Goal: Information Seeking & Learning: Learn about a topic

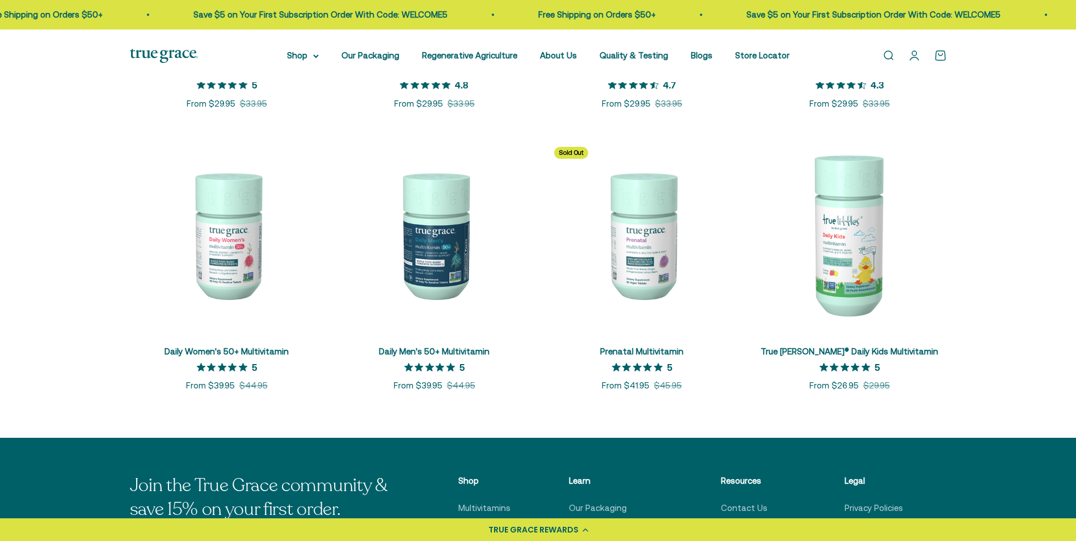
scroll to position [454, 0]
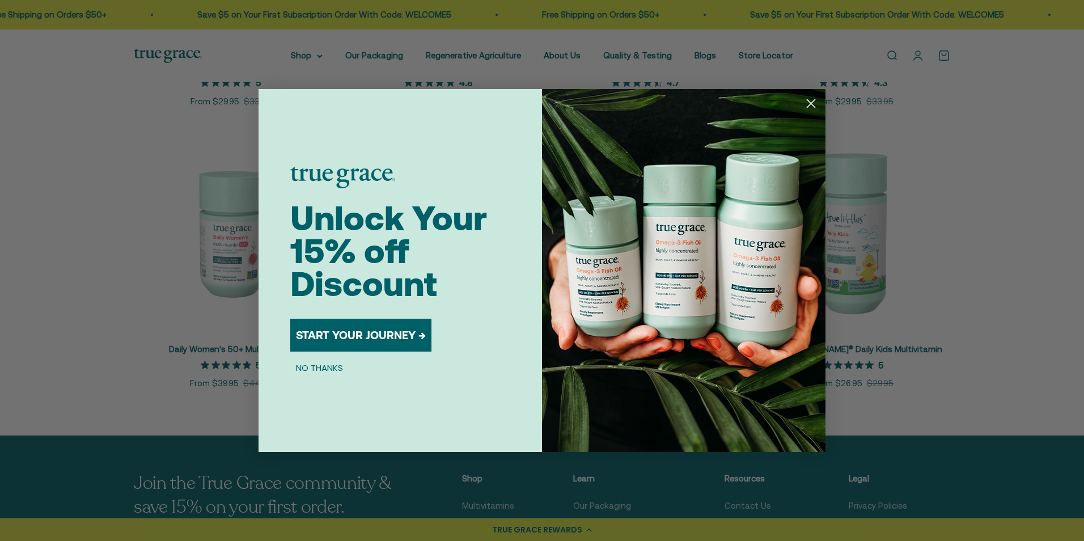
click at [812, 100] on circle "Close dialog" at bounding box center [811, 103] width 19 height 19
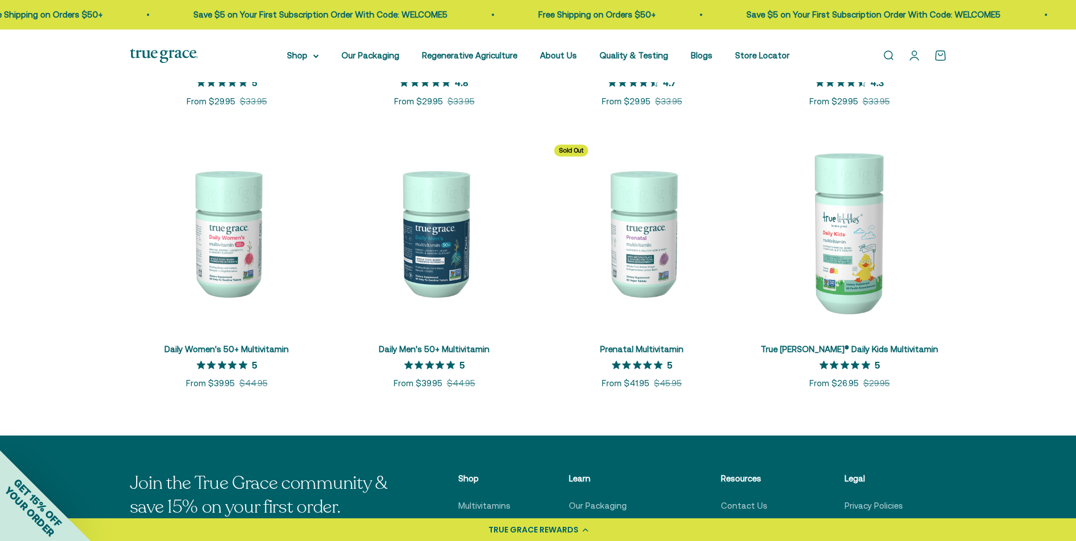
click at [654, 251] on img at bounding box center [642, 233] width 194 height 194
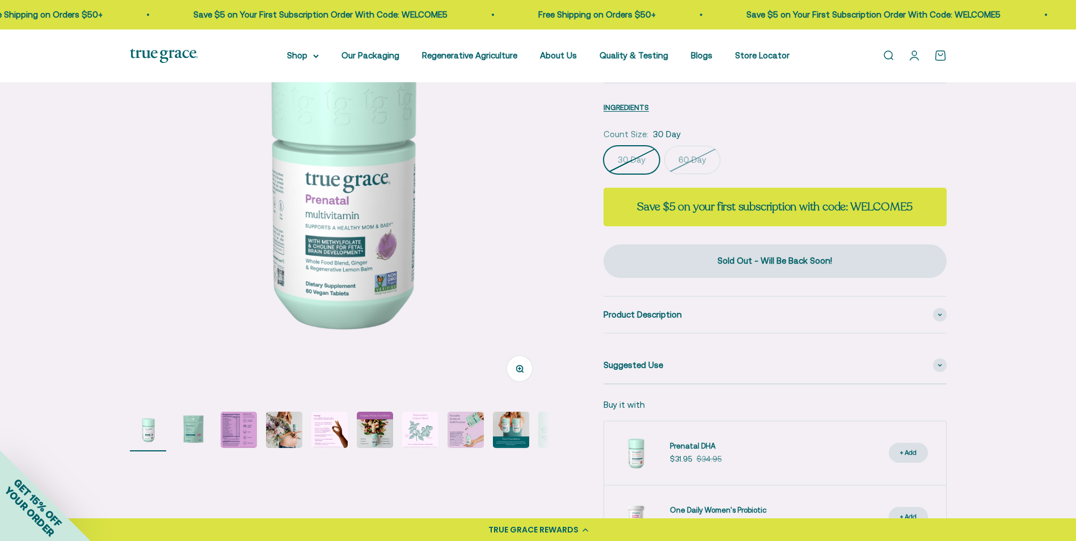
scroll to position [113, 0]
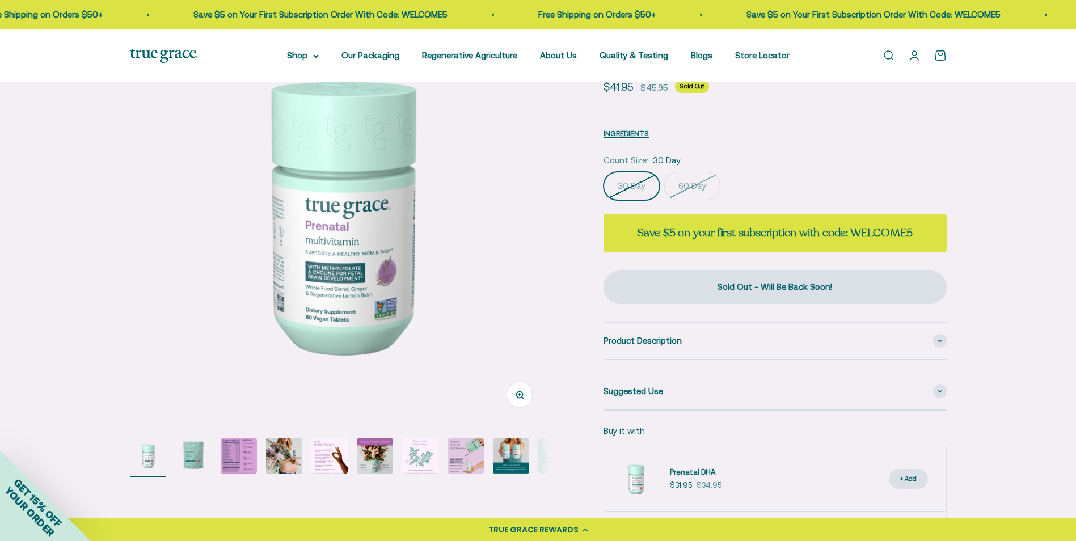
click at [339, 463] on img "Go to item 5" at bounding box center [329, 456] width 36 height 36
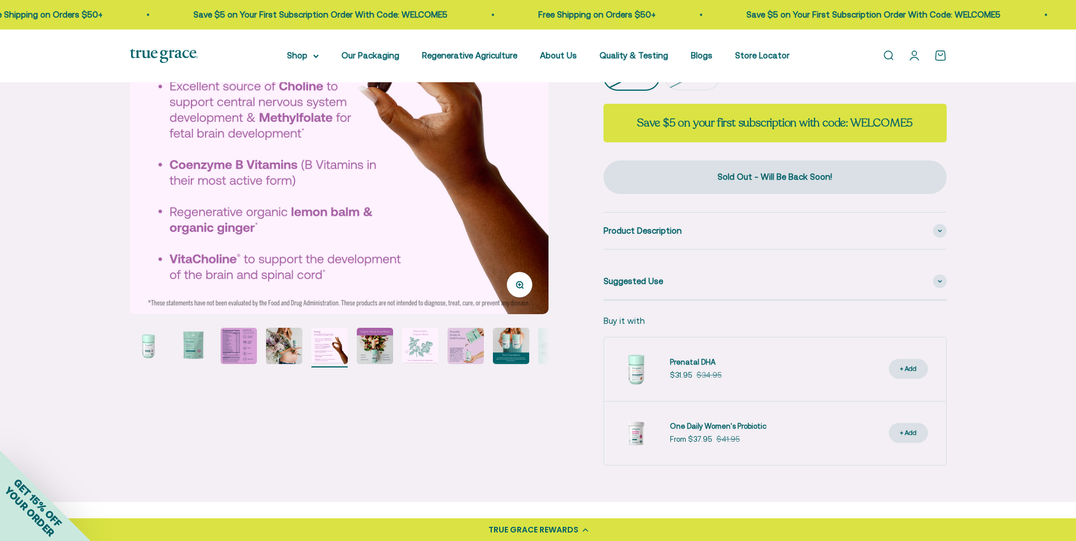
scroll to position [227, 0]
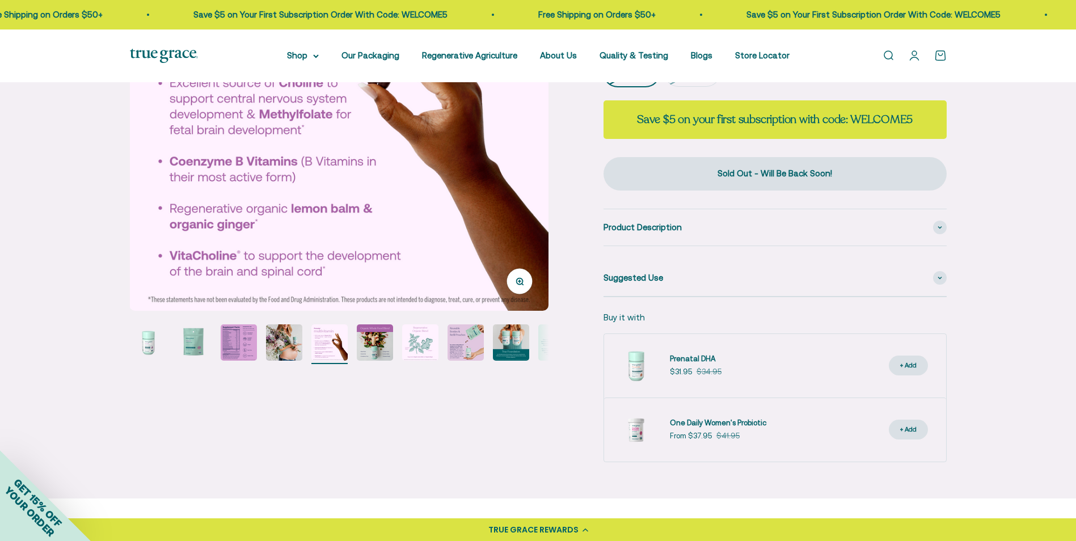
click at [379, 346] on img "Go to item 6" at bounding box center [375, 342] width 36 height 36
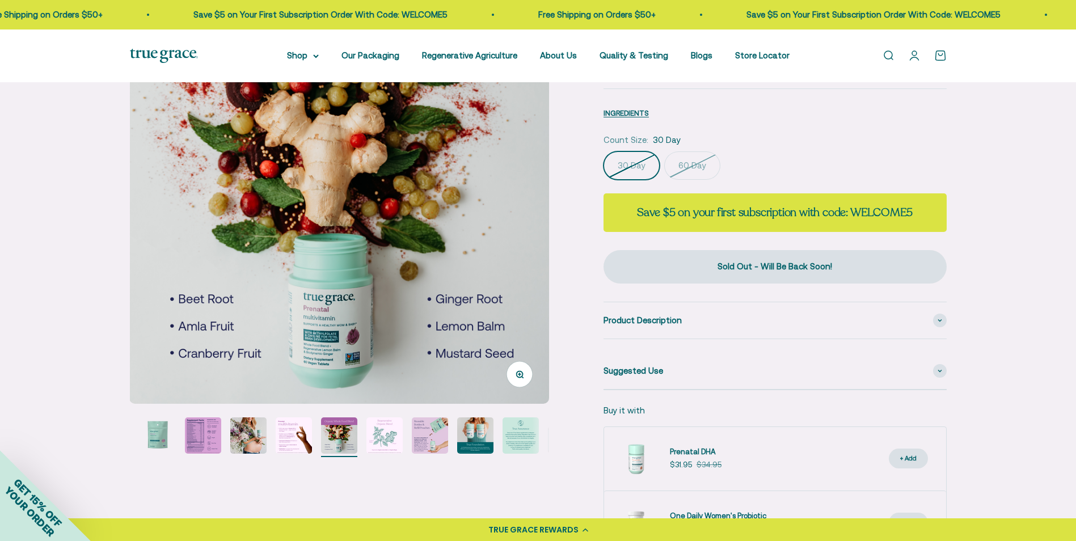
scroll to position [113, 0]
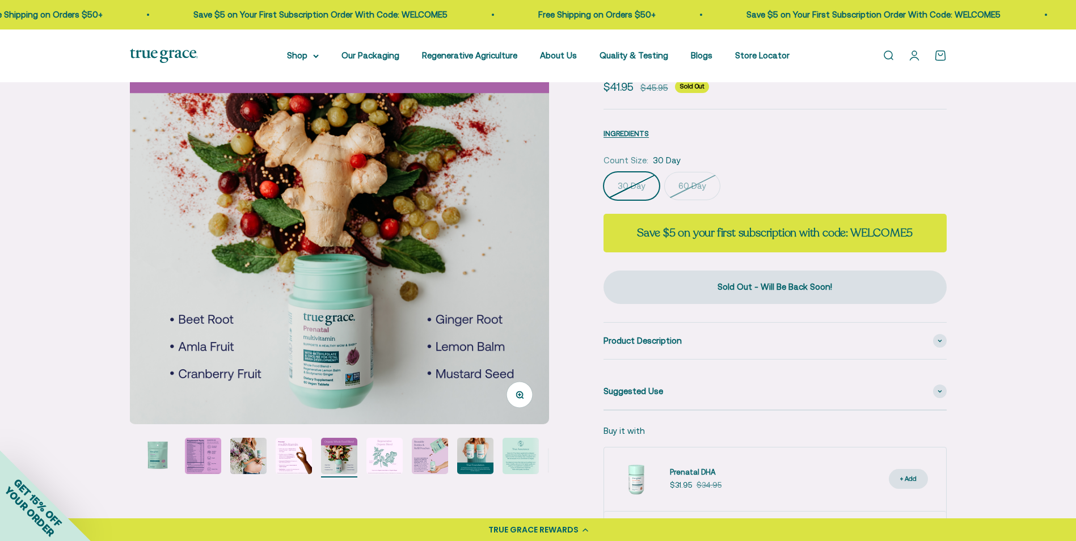
click at [333, 374] on img at bounding box center [338, 214] width 419 height 419
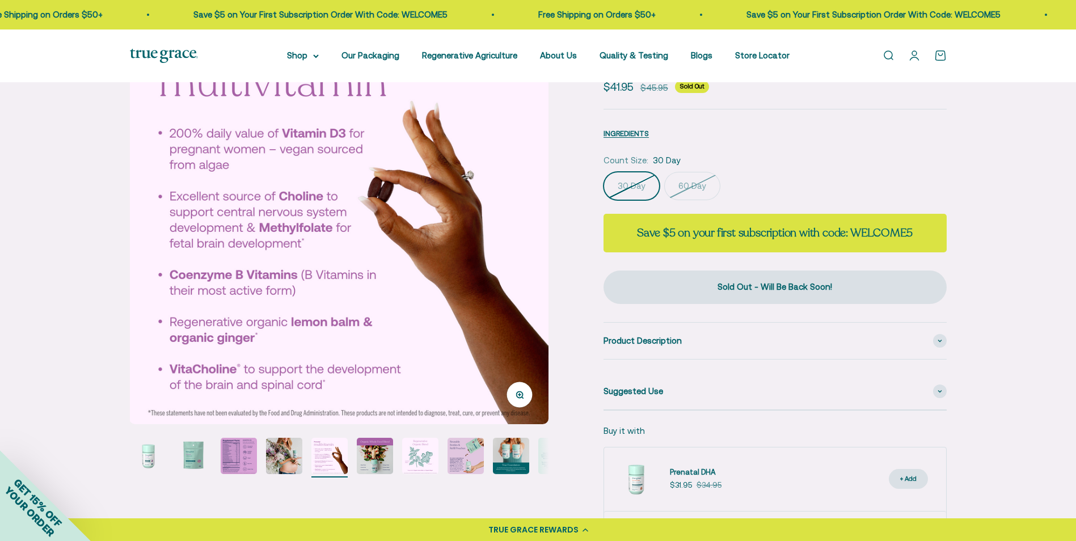
click at [512, 461] on img "Go to item 9" at bounding box center [511, 456] width 36 height 36
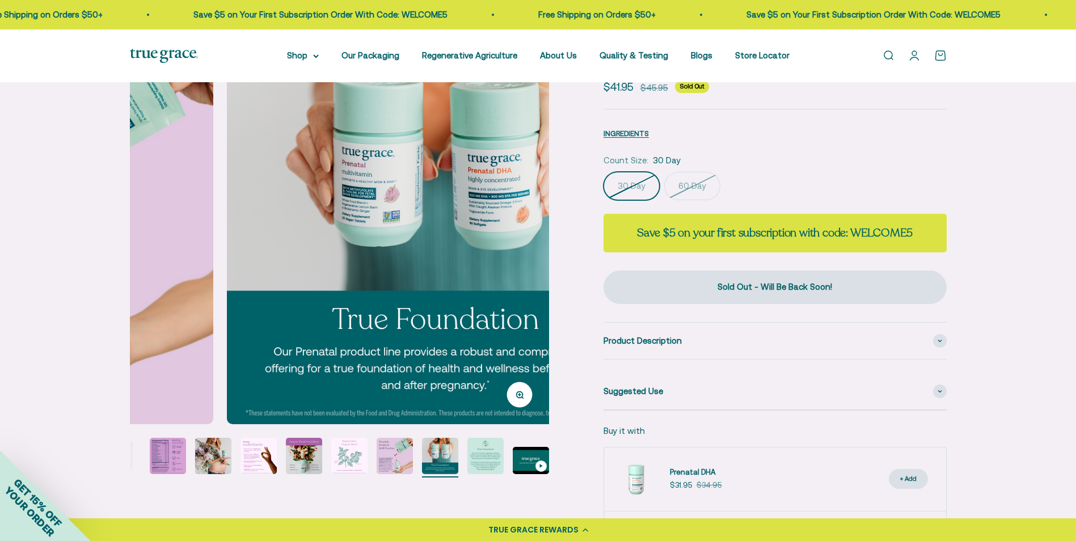
scroll to position [0, 3463]
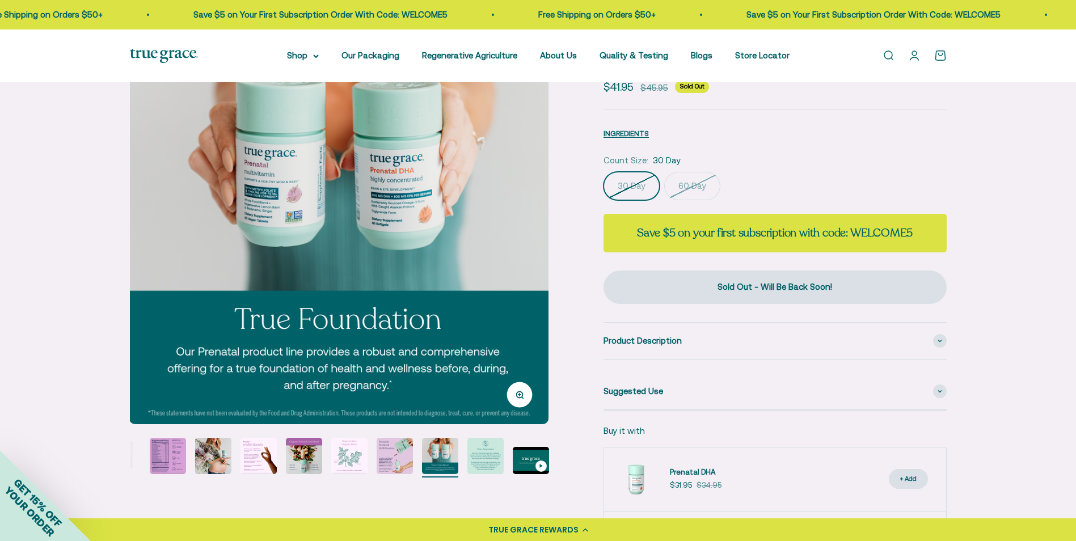
click at [294, 458] on img "Go to item 6" at bounding box center [304, 456] width 36 height 36
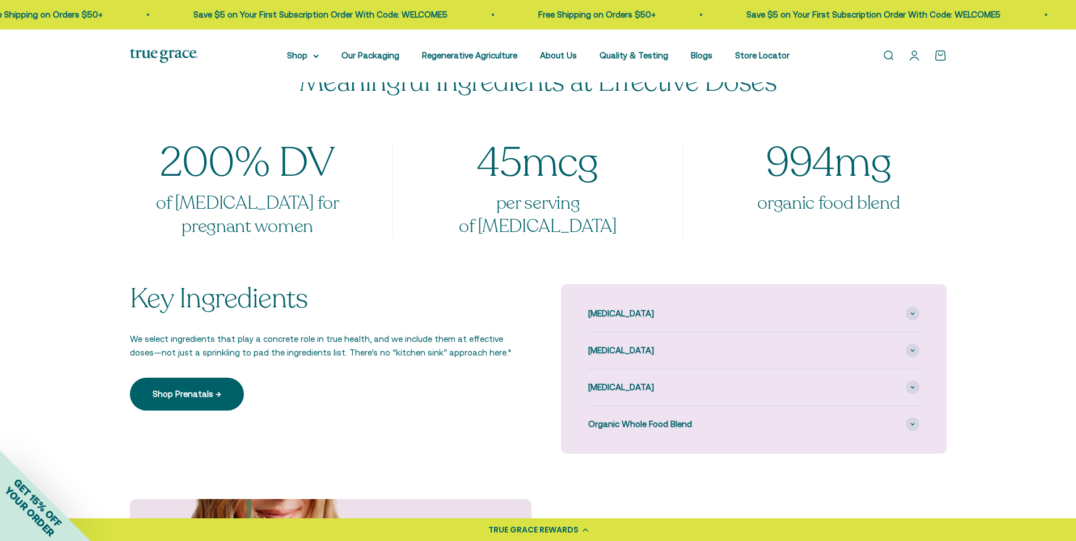
scroll to position [851, 0]
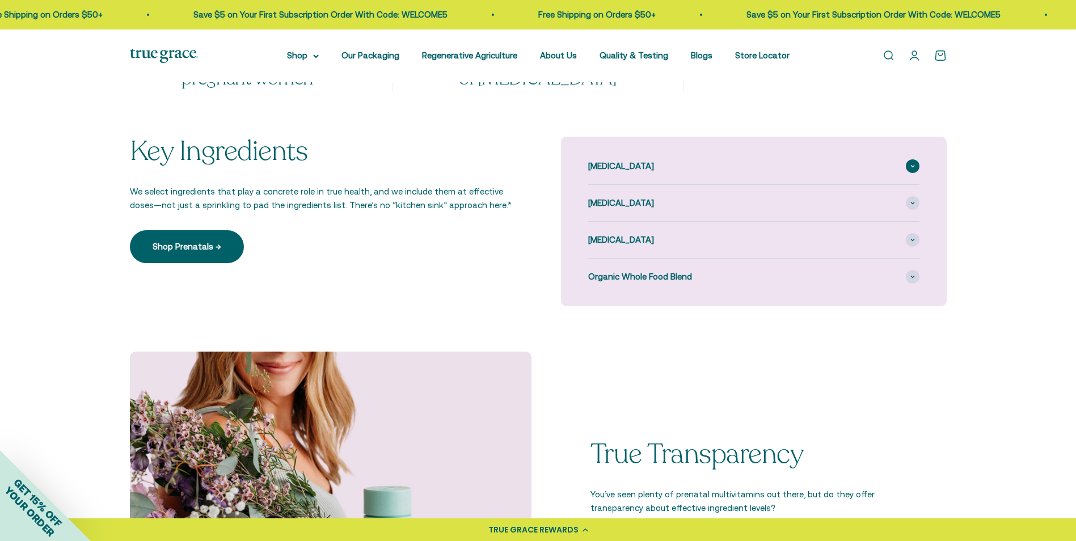
click at [613, 166] on span "[MEDICAL_DATA]" at bounding box center [621, 166] width 66 height 14
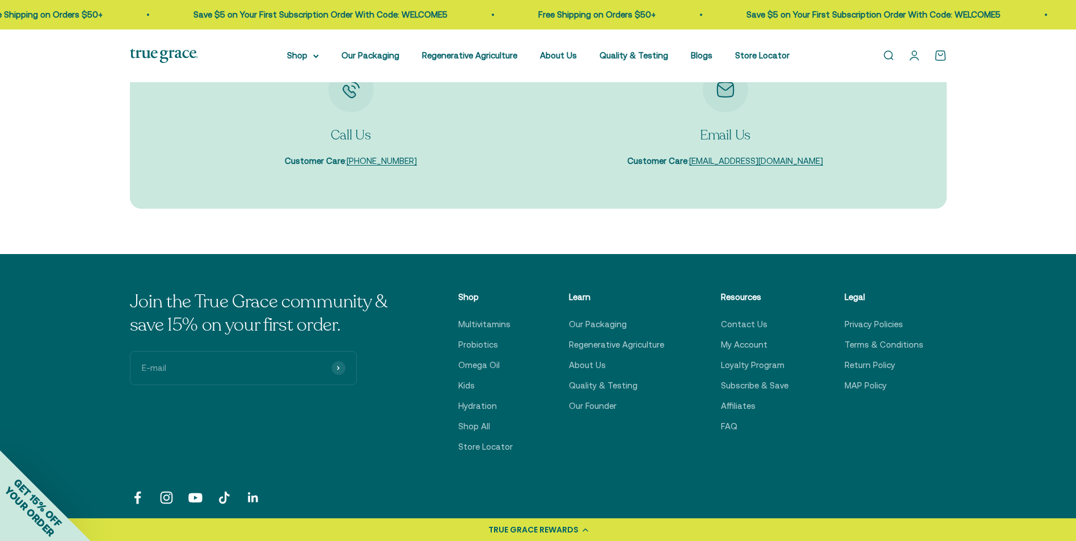
scroll to position [3330, 0]
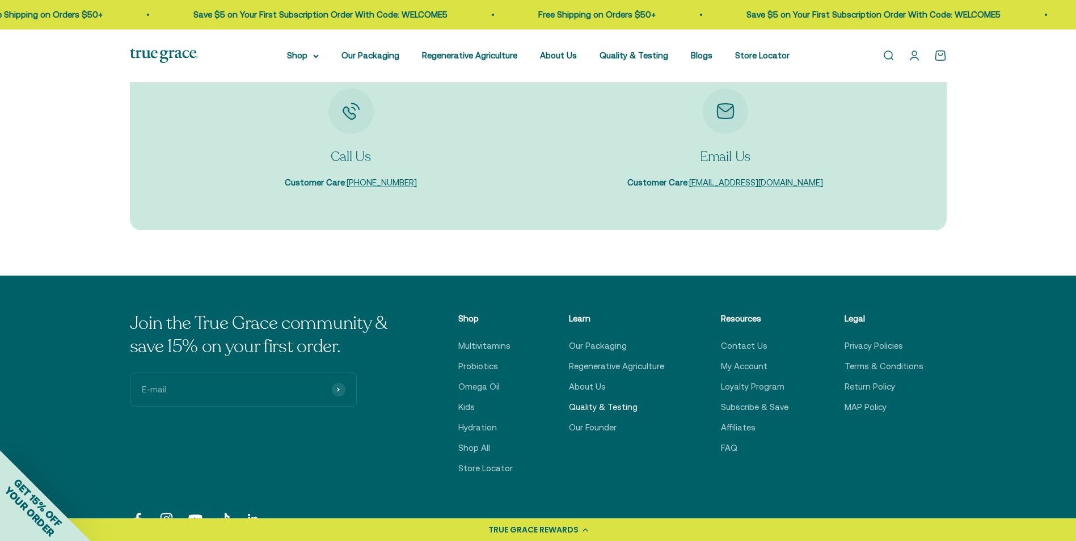
click at [623, 400] on link "Quality & Testing" at bounding box center [603, 407] width 69 height 14
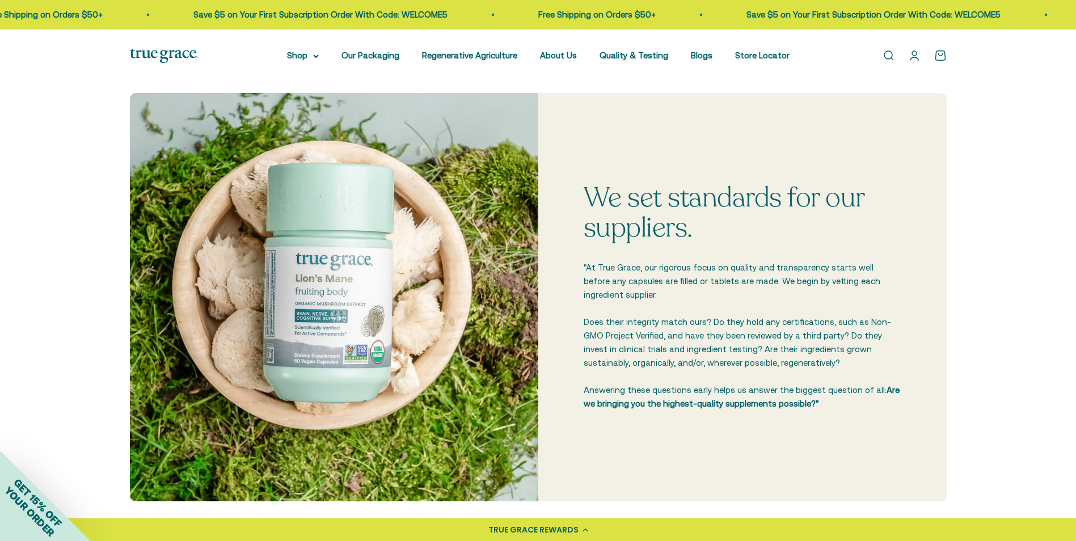
scroll to position [284, 0]
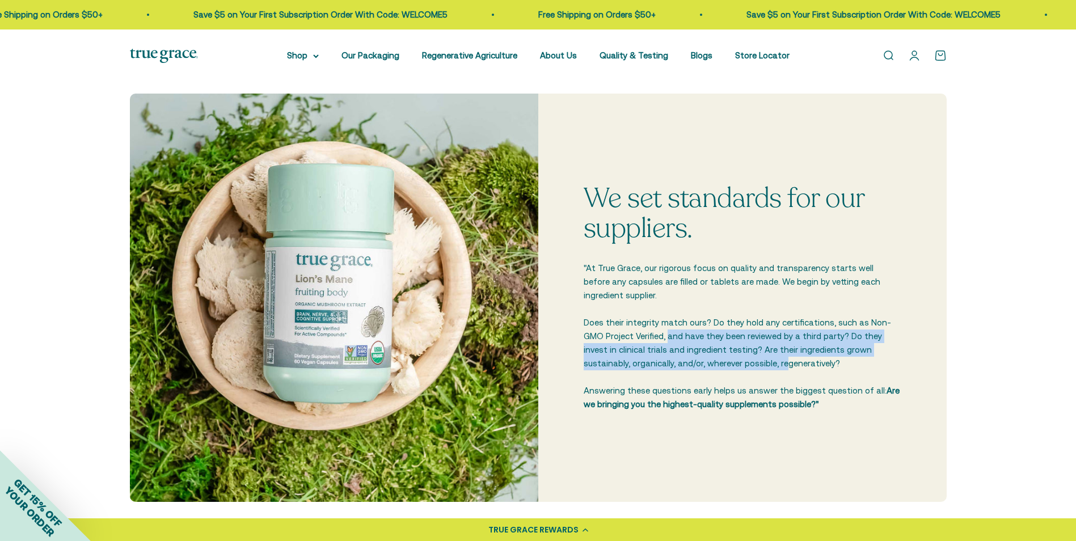
drag, startPoint x: 645, startPoint y: 336, endPoint x: 736, endPoint y: 359, distance: 94.2
click at [736, 359] on p ""At True Grace, our rigorous focus on quality and transparency starts well befo…" at bounding box center [743, 336] width 318 height 150
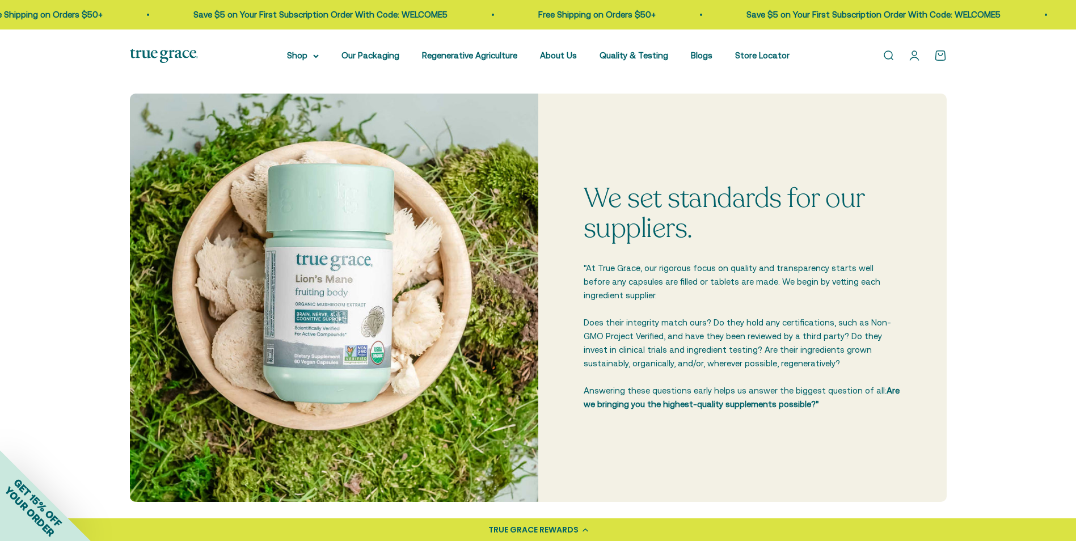
drag, startPoint x: 736, startPoint y: 359, endPoint x: 717, endPoint y: 435, distance: 78.4
click at [717, 435] on div "We set standards for our suppliers. "At True Grace, our rigorous focus on quali…" at bounding box center [742, 298] width 408 height 408
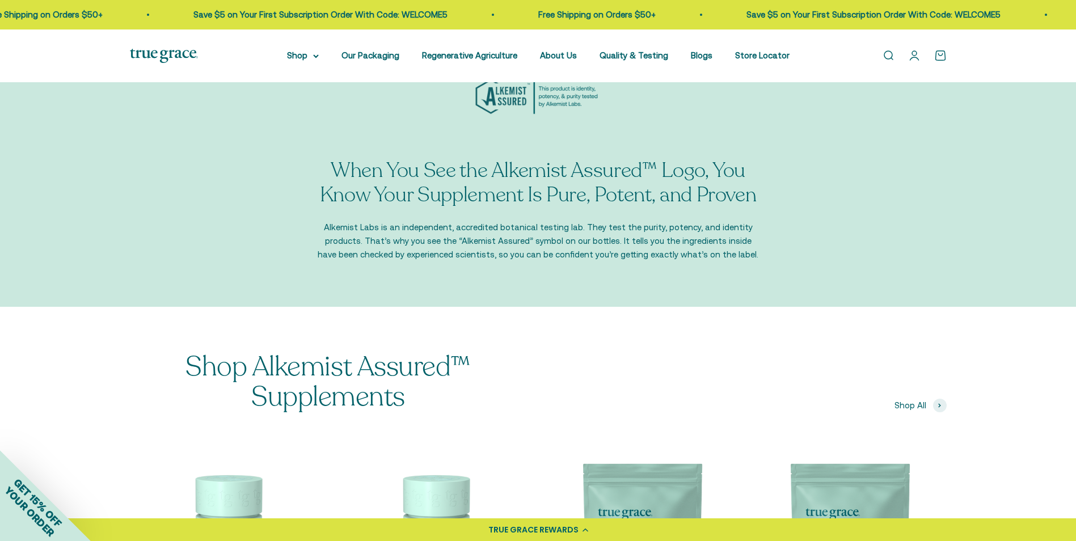
scroll to position [1191, 0]
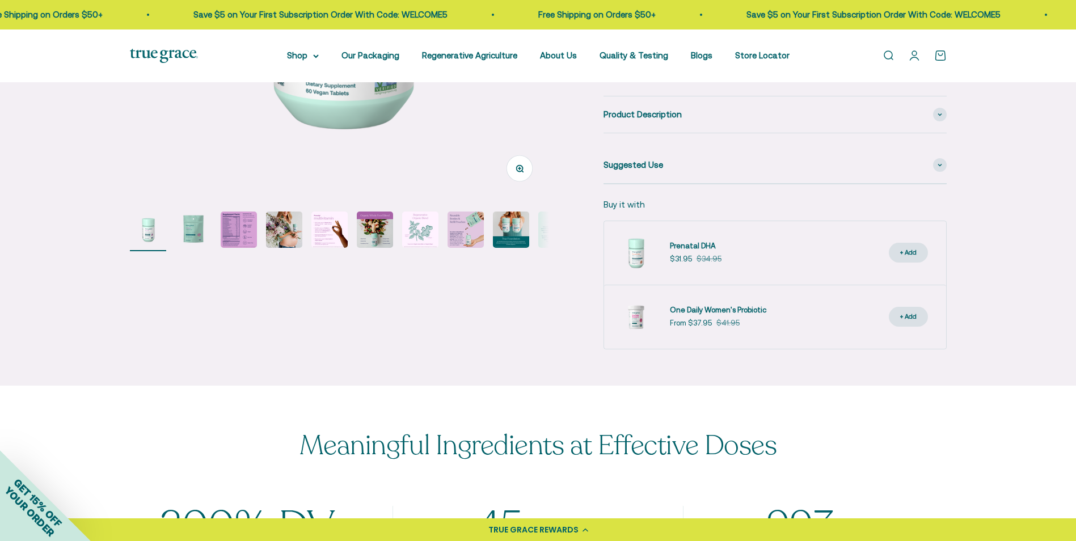
scroll to position [340, 0]
click at [242, 223] on img "Go to item 3" at bounding box center [239, 229] width 36 height 36
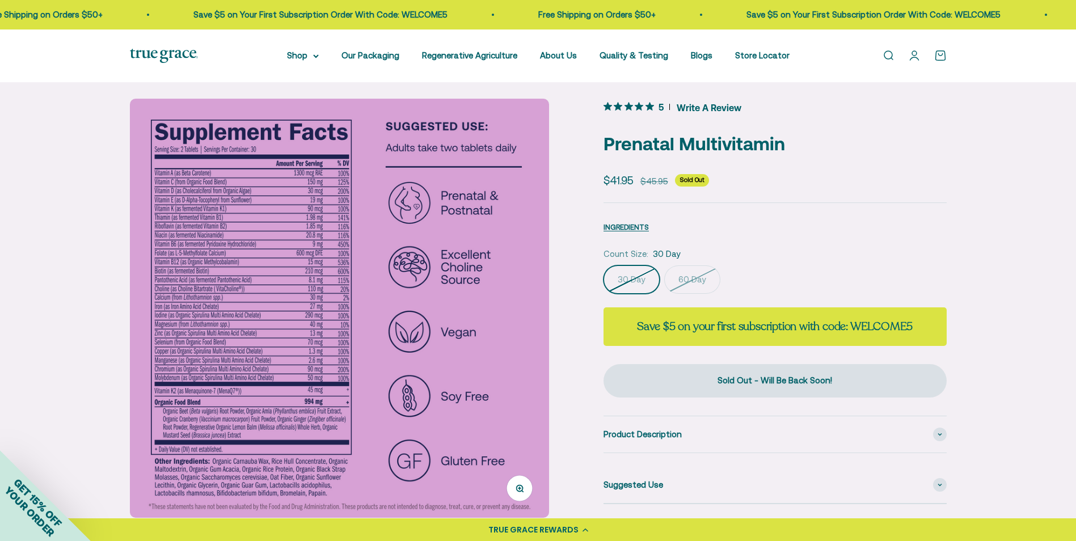
scroll to position [0, 0]
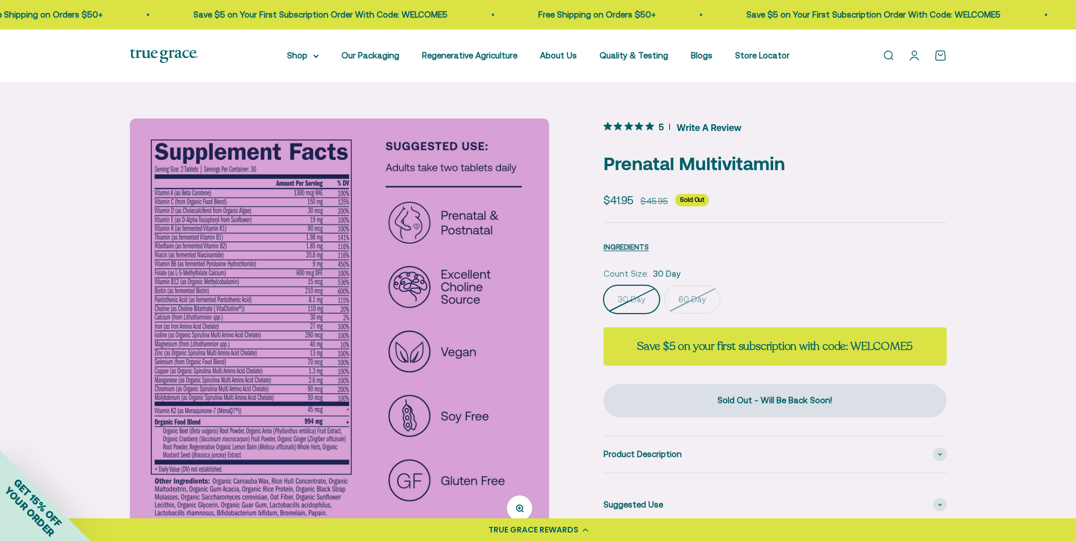
click at [275, 295] on img at bounding box center [339, 328] width 419 height 419
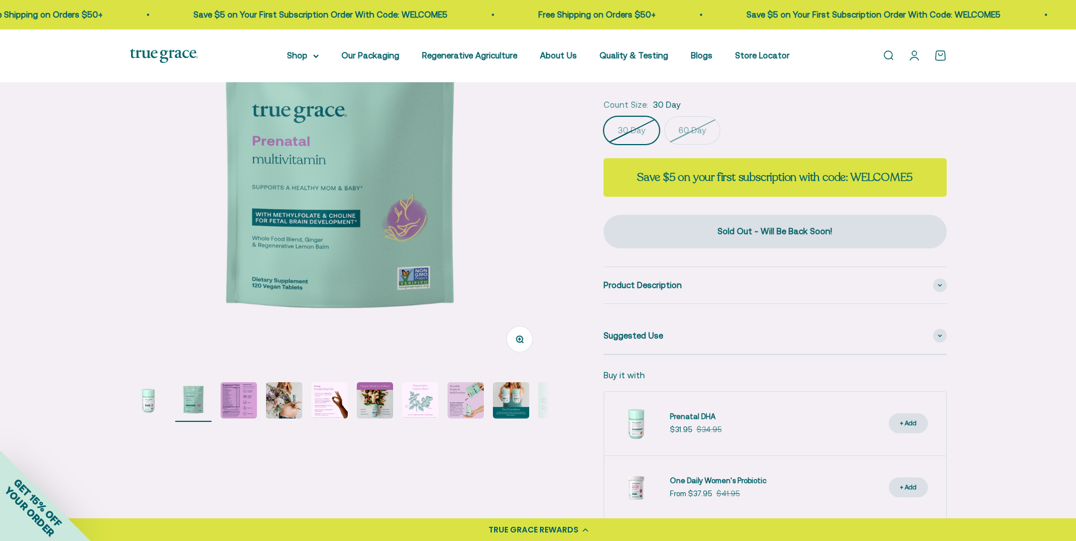
scroll to position [170, 0]
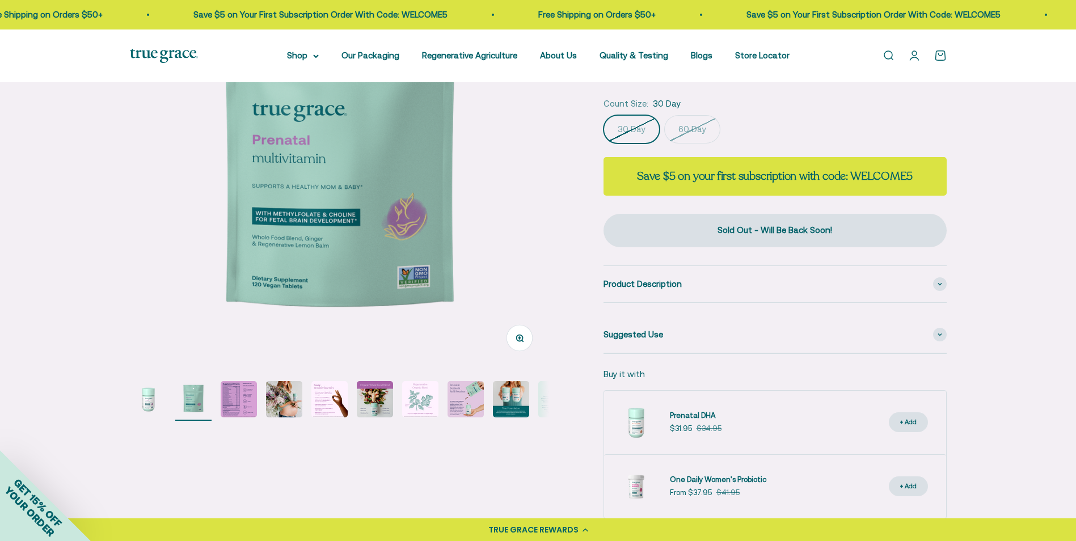
click at [229, 403] on img "Go to item 3" at bounding box center [239, 399] width 36 height 36
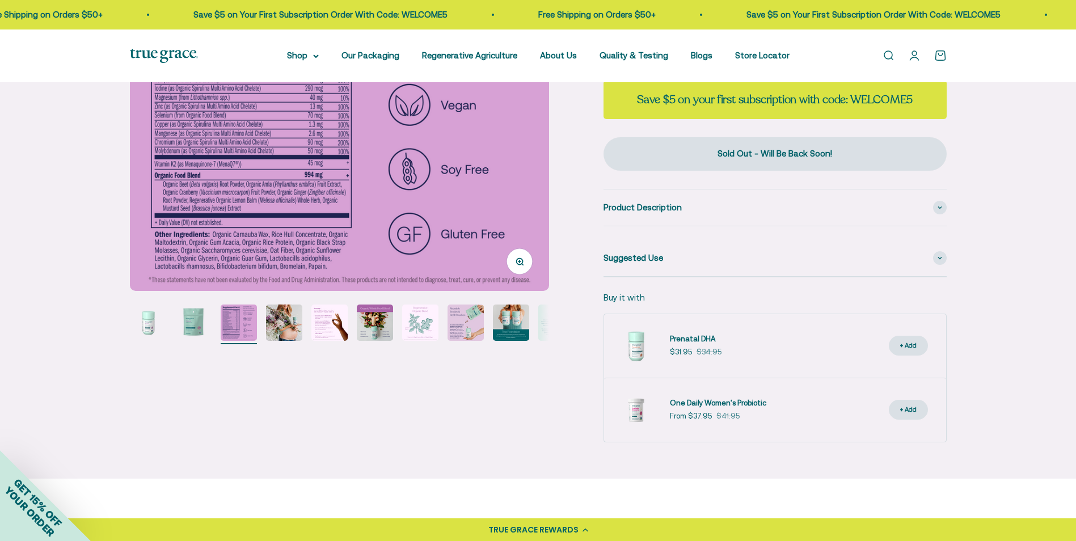
scroll to position [227, 0]
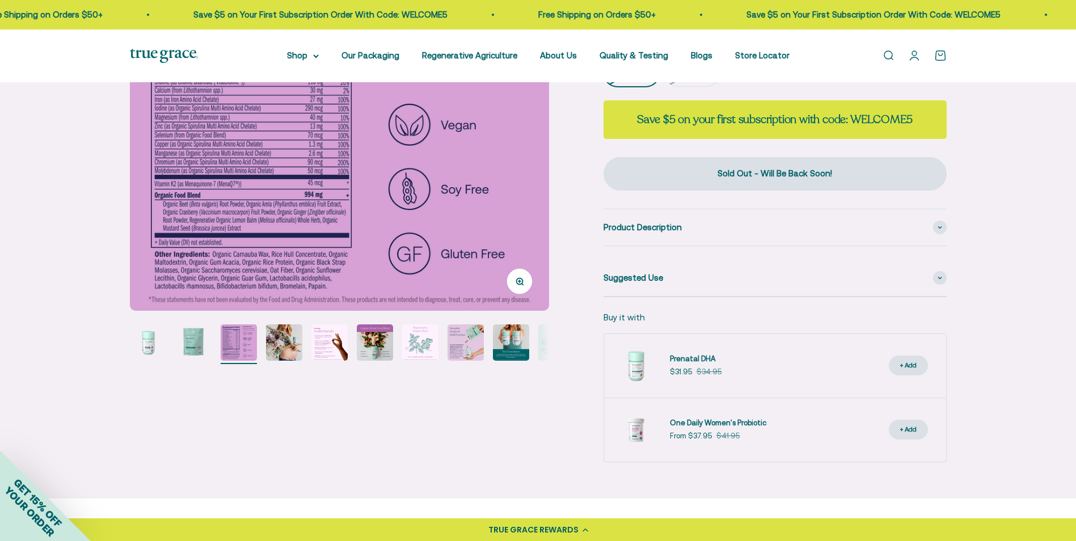
click at [472, 340] on img "Go to item 8" at bounding box center [465, 342] width 36 height 36
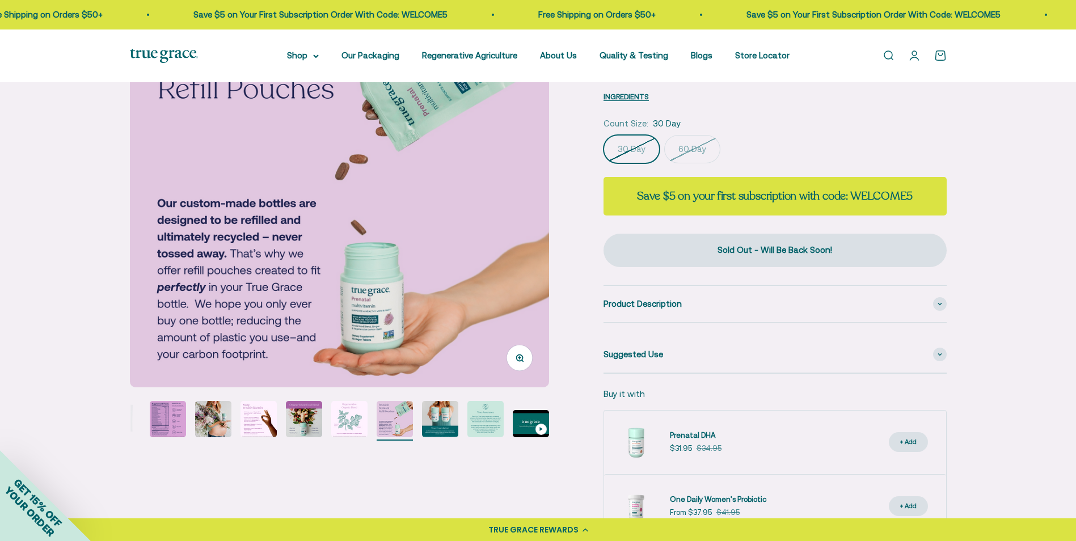
scroll to position [0, 0]
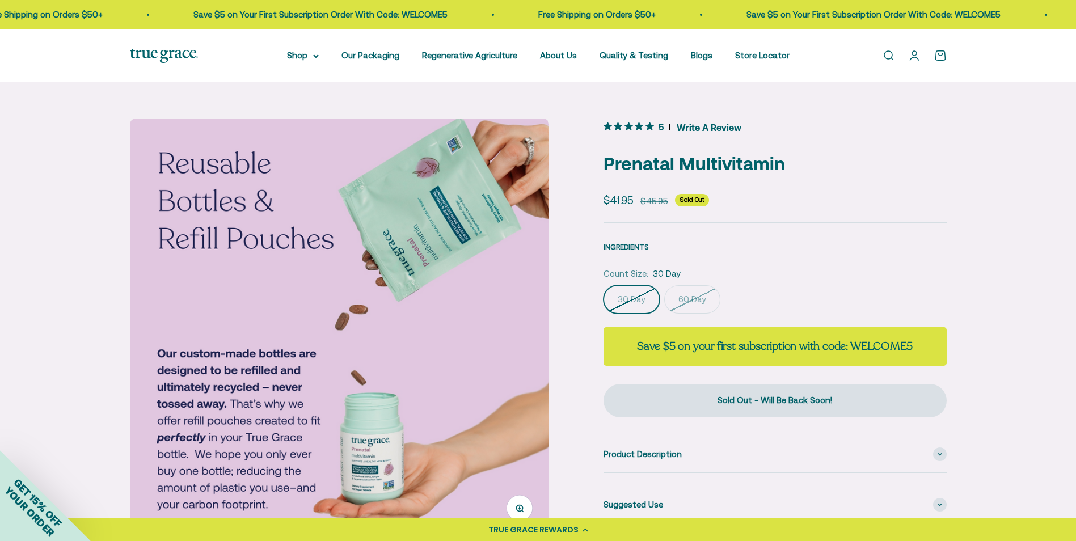
click at [694, 296] on label "60 Day" at bounding box center [692, 299] width 56 height 28
click at [603, 285] on input "60 Day" at bounding box center [603, 285] width 1 height 1
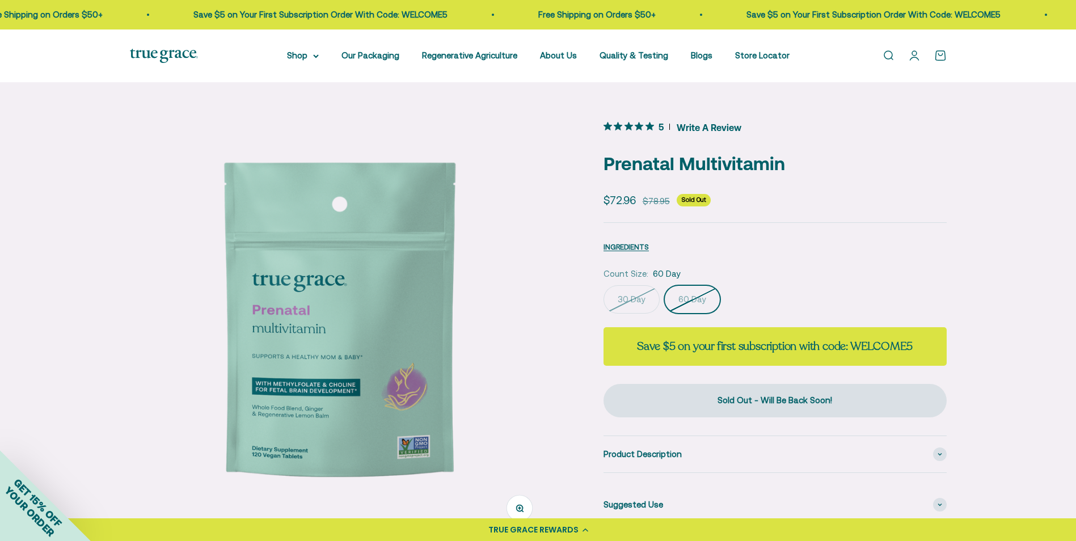
click at [644, 300] on label "30 Day" at bounding box center [631, 299] width 56 height 28
click at [603, 285] on input "30 Day" at bounding box center [603, 285] width 1 height 1
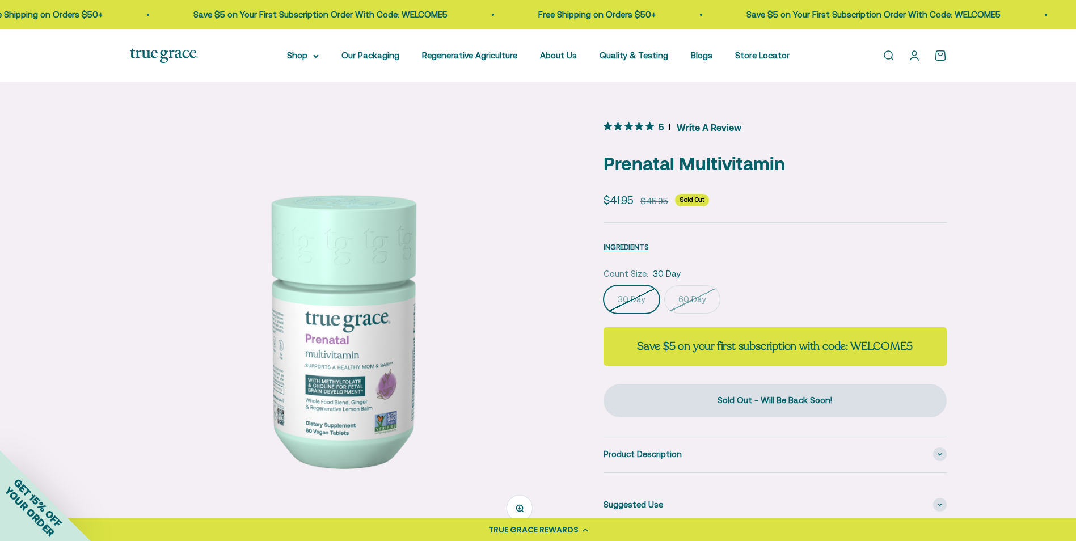
click at [696, 293] on label "60 Day" at bounding box center [692, 299] width 56 height 28
click at [603, 285] on input "60 Day" at bounding box center [603, 285] width 1 height 1
